Goal: Go to known website: Go to known website

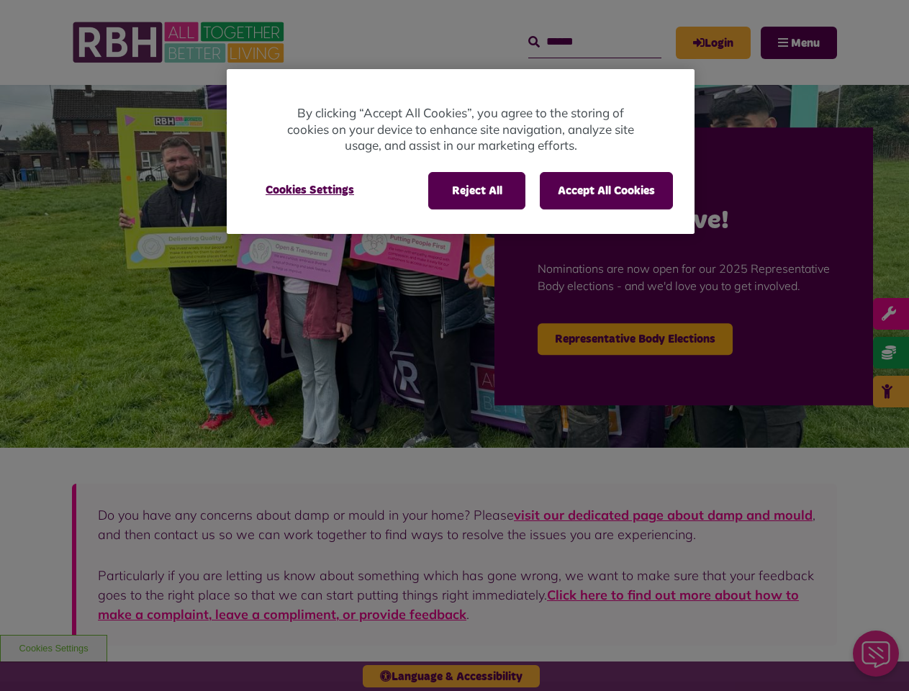
click at [454, 345] on div at bounding box center [454, 345] width 909 height 691
click at [476, 191] on button "Reject All" at bounding box center [476, 190] width 97 height 37
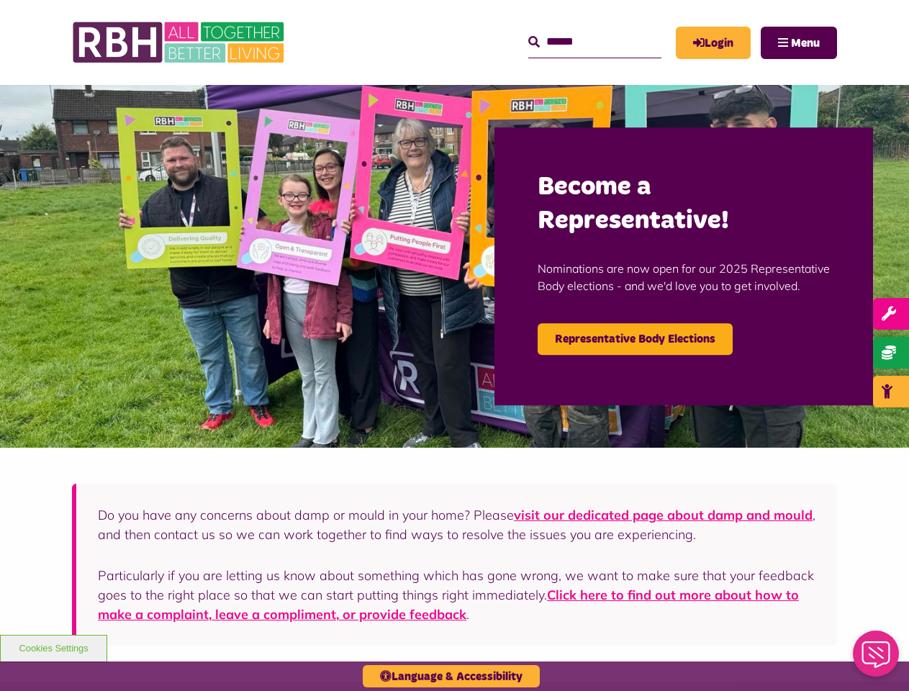
click at [606, 191] on button "Accept All Cookies" at bounding box center [606, 190] width 133 height 37
click at [310, 190] on img at bounding box center [454, 266] width 909 height 363
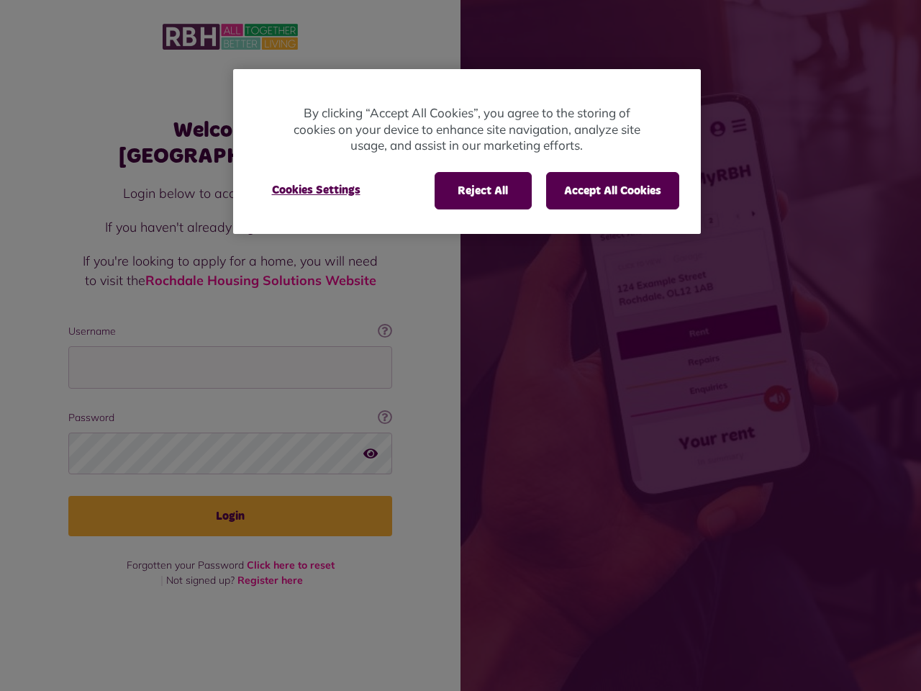
click at [461, 345] on div at bounding box center [460, 345] width 921 height 691
click at [482, 191] on button "Reject All" at bounding box center [483, 190] width 97 height 37
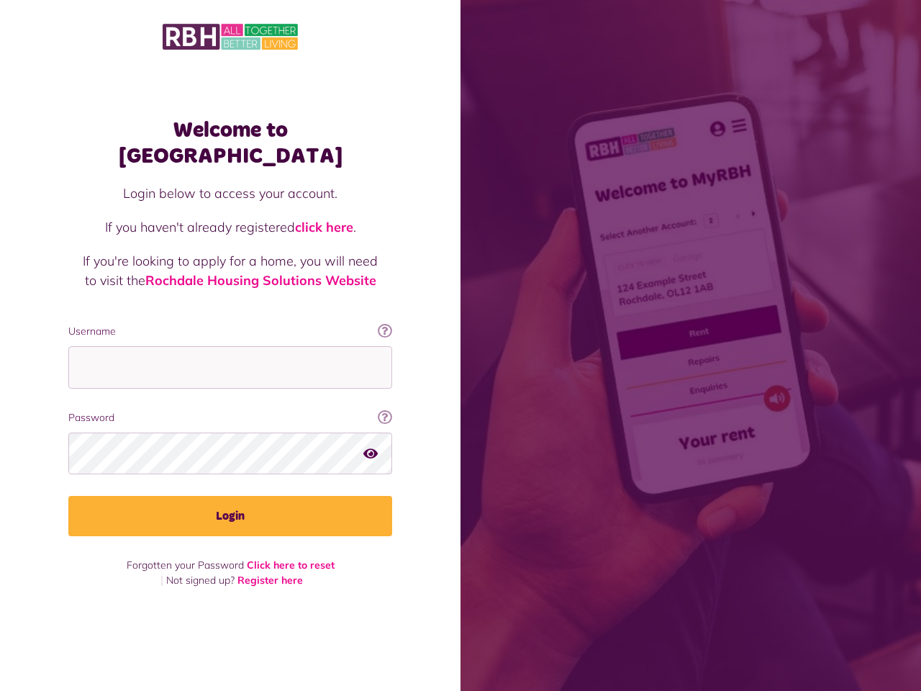
click at [612, 191] on body "Welcome to MyRBH Login below to access your account. If you haven't already reg…" at bounding box center [460, 345] width 921 height 691
click at [316, 190] on div "Login below to access your account. If you haven't already registered click her…" at bounding box center [230, 254] width 295 height 140
